Goal: Answer question/provide support

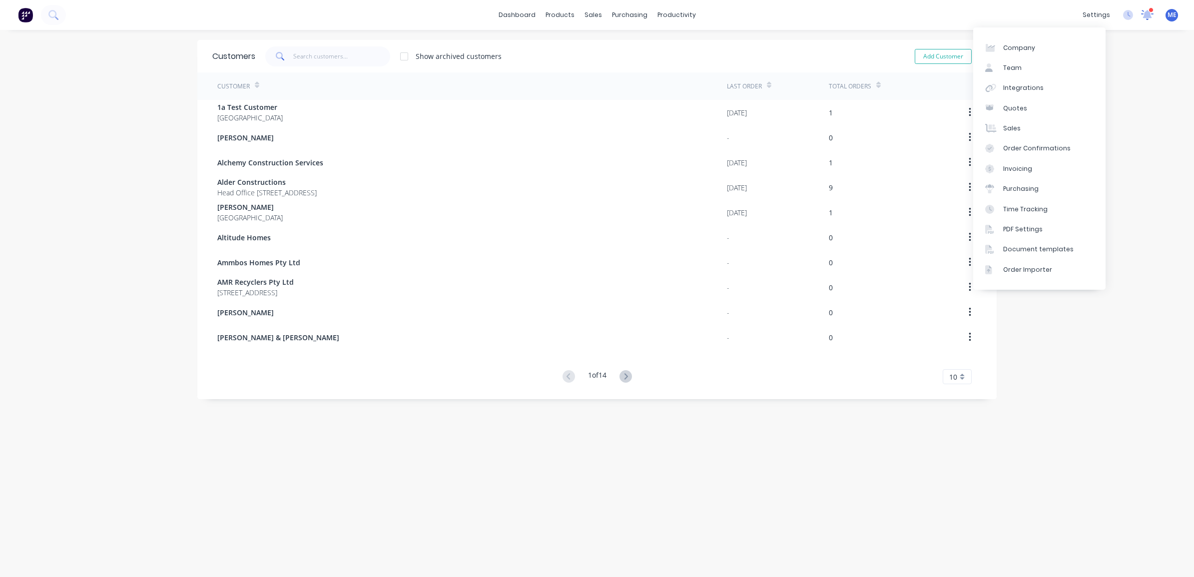
click at [1141, 16] on icon at bounding box center [1147, 14] width 13 height 11
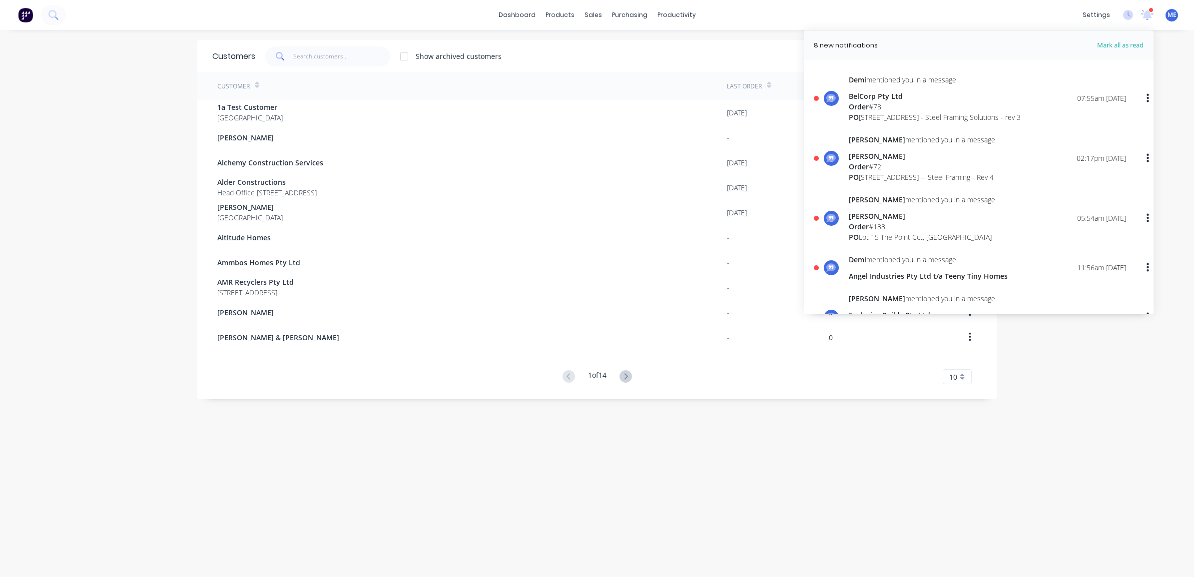
click at [880, 101] on div "Order # 78" at bounding box center [935, 106] width 172 height 10
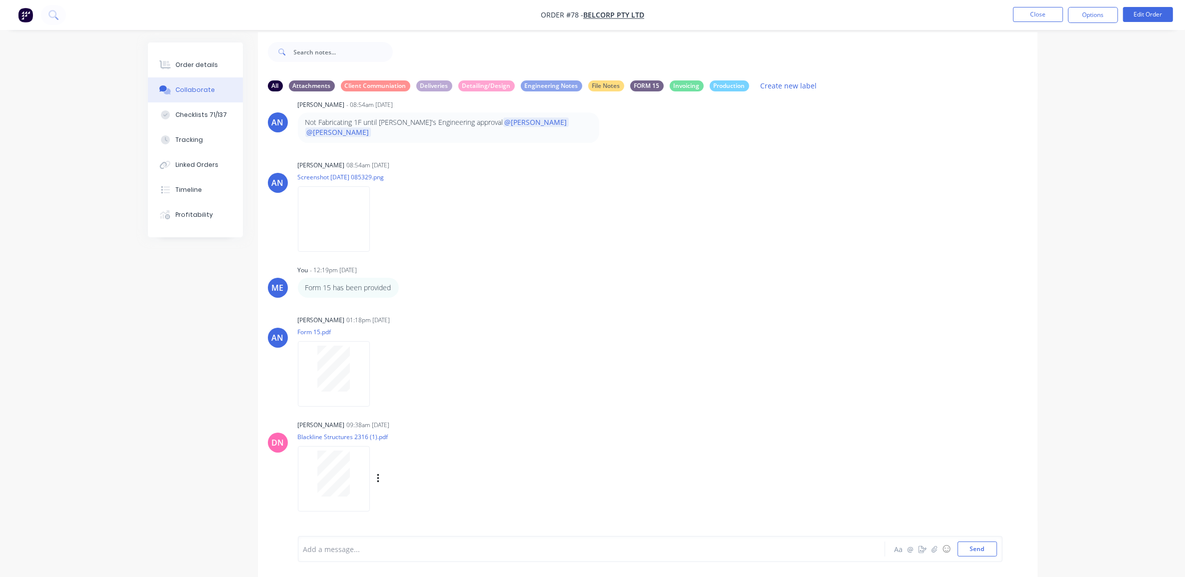
scroll to position [15, 0]
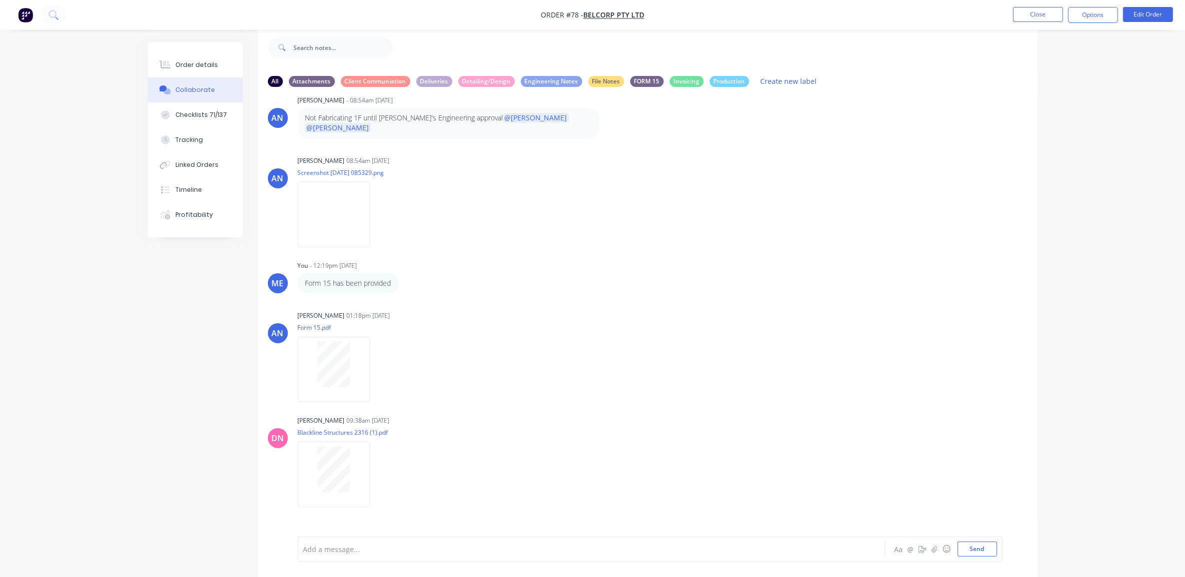
click at [379, 560] on div "Add a message... Aa @ ☺ Send" at bounding box center [650, 549] width 705 height 26
click at [379, 552] on div at bounding box center [564, 549] width 520 height 10
click at [380, 552] on div at bounding box center [564, 549] width 520 height 10
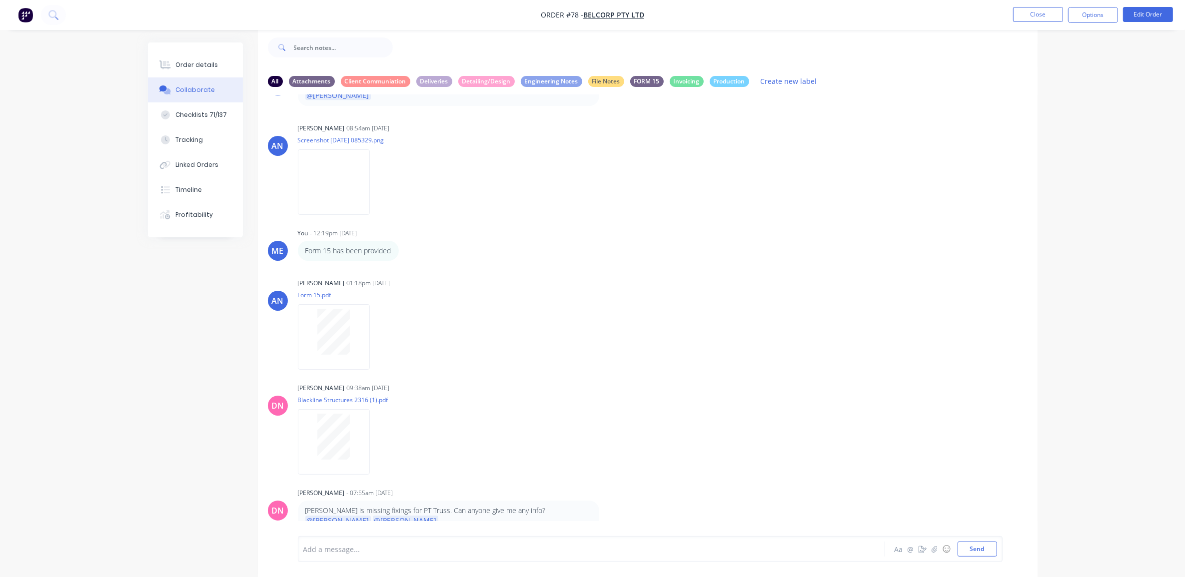
scroll to position [4001, 0]
